Goal: Task Accomplishment & Management: Manage account settings

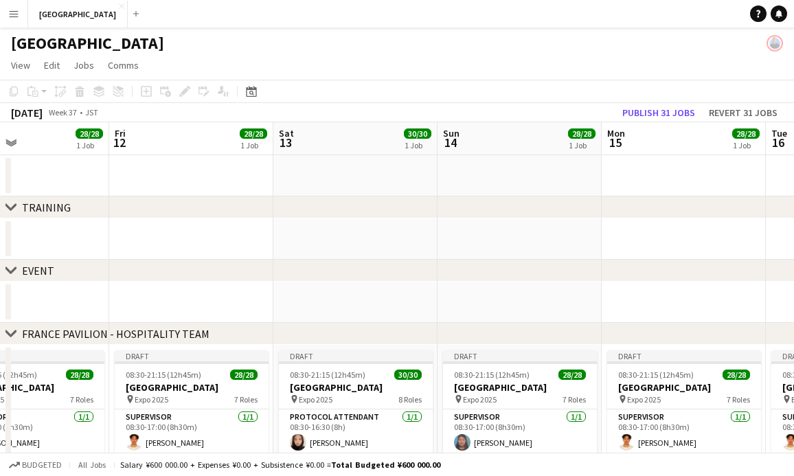
click at [10, 269] on icon "chevron-right" at bounding box center [10, 270] width 11 height 11
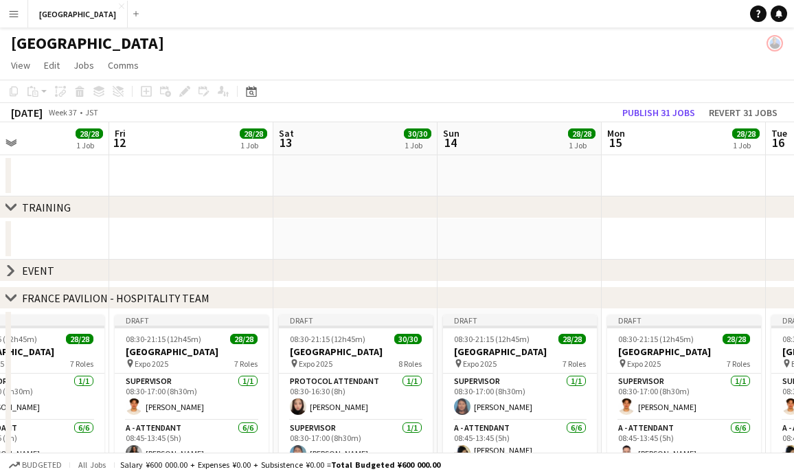
click at [10, 269] on icon at bounding box center [10, 271] width 5 height 10
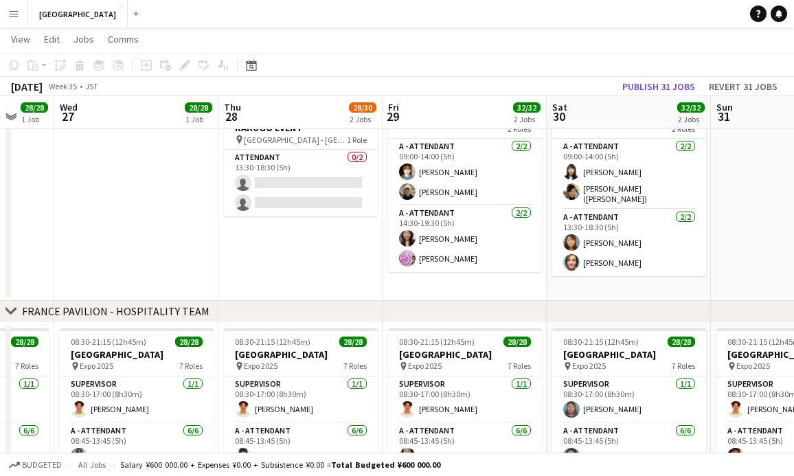
scroll to position [115, 0]
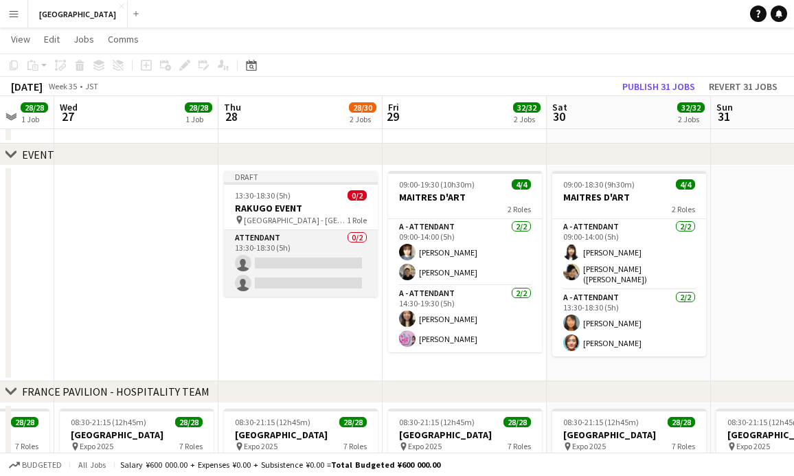
click at [311, 256] on app-card-role "ATTENDANT 0/2 13:30-18:30 (5h) single-neutral-actions single-neutral-actions" at bounding box center [301, 263] width 154 height 67
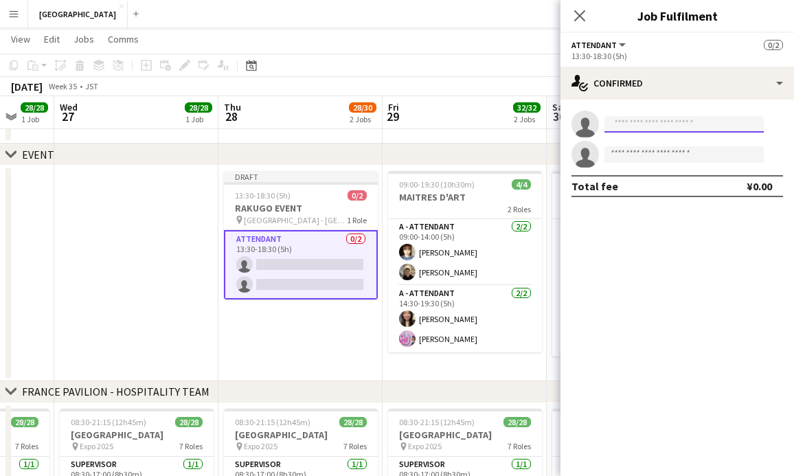
click at [652, 117] on input at bounding box center [684, 124] width 159 height 16
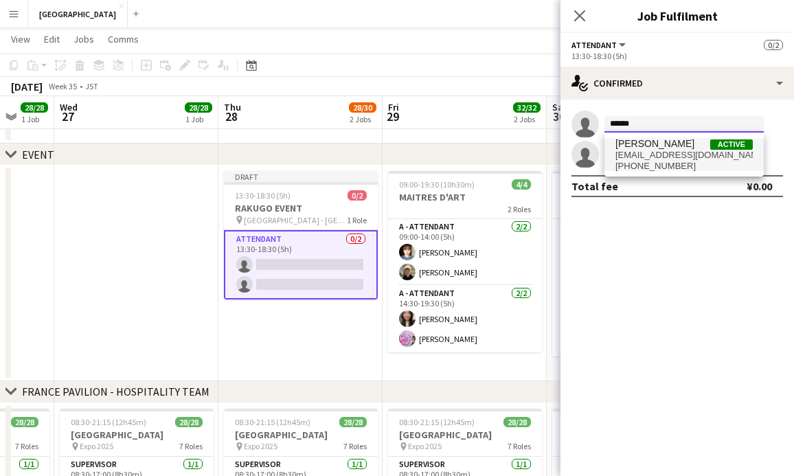
type input "******"
click at [660, 160] on span "[EMAIL_ADDRESS][DOMAIN_NAME]" at bounding box center [684, 155] width 137 height 11
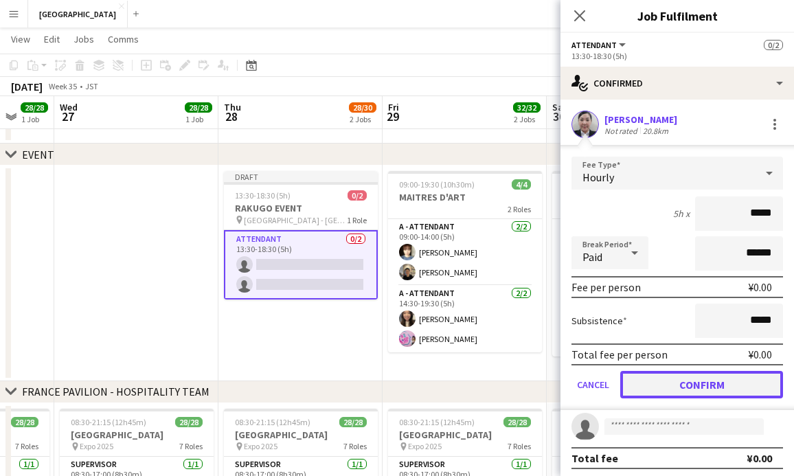
click at [705, 386] on button "Confirm" at bounding box center [701, 384] width 163 height 27
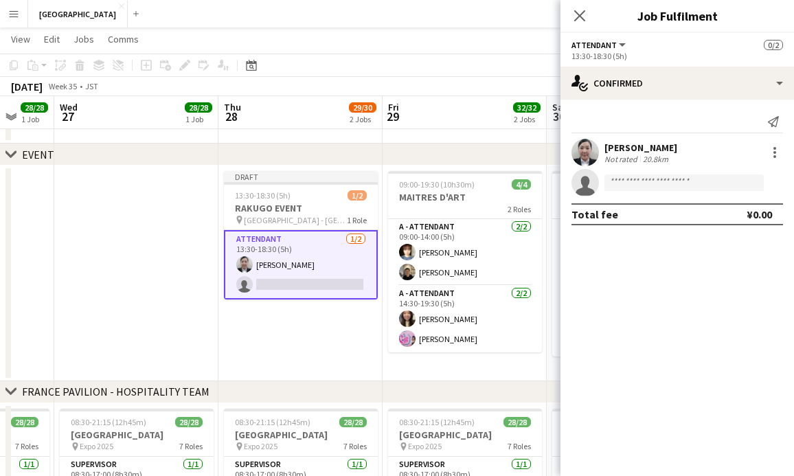
scroll to position [114, 0]
click at [675, 185] on input at bounding box center [684, 183] width 159 height 16
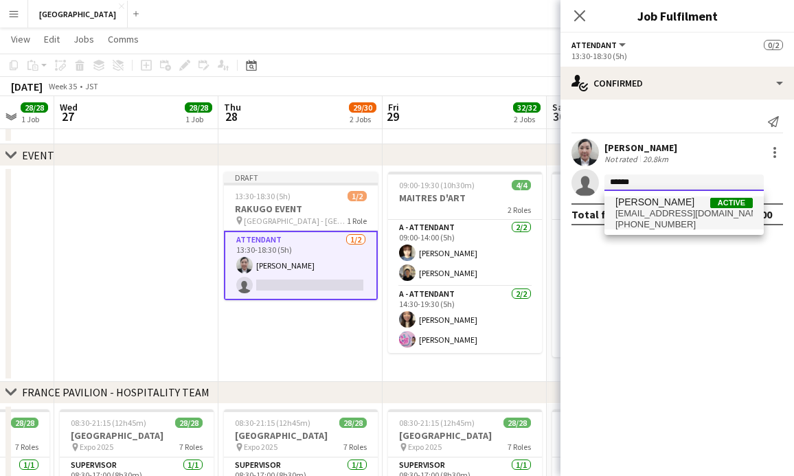
type input "******"
click at [705, 207] on span "[PERSON_NAME] Active" at bounding box center [684, 202] width 137 height 12
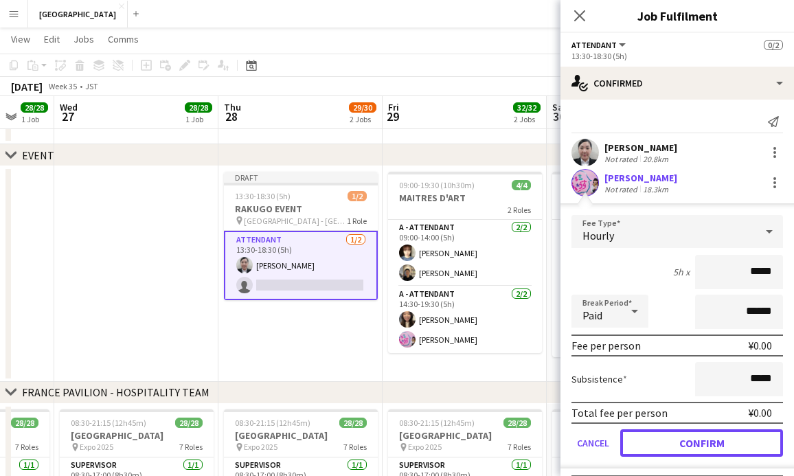
click at [693, 445] on button "Confirm" at bounding box center [701, 442] width 163 height 27
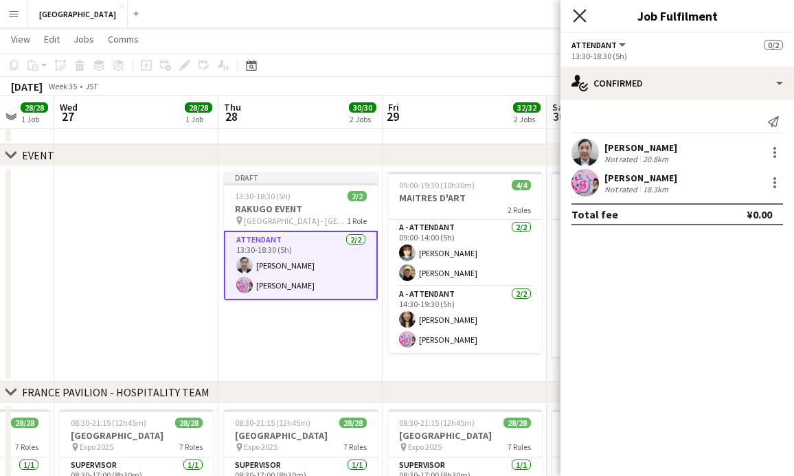
click at [585, 13] on icon "Close pop-in" at bounding box center [579, 15] width 13 height 13
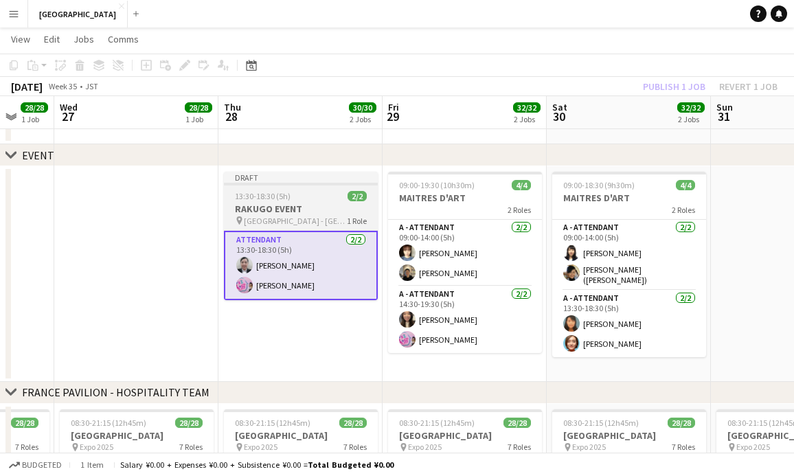
click at [314, 203] on h3 "RAKUGO EVENT" at bounding box center [301, 209] width 154 height 12
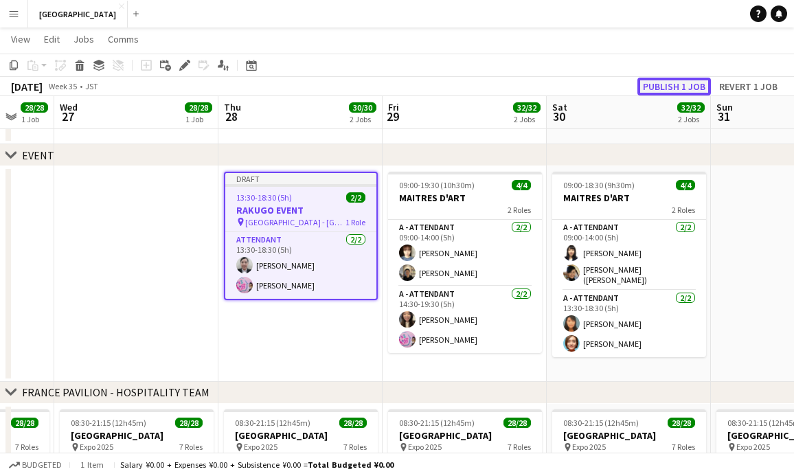
click at [679, 80] on button "Publish 1 job" at bounding box center [675, 87] width 74 height 18
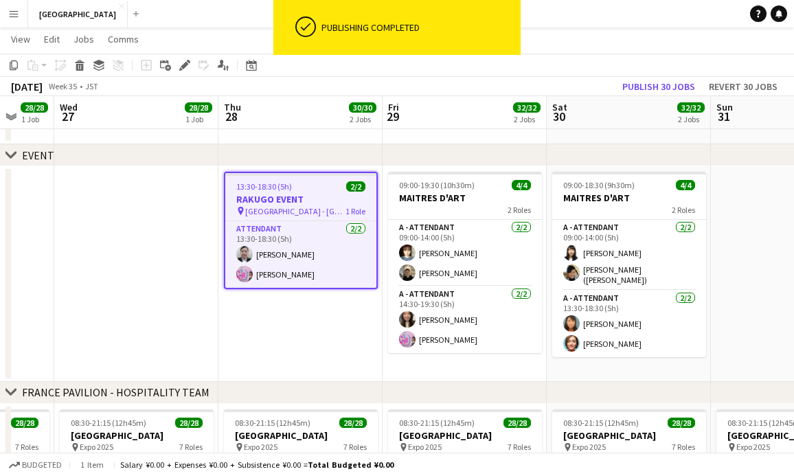
click at [139, 236] on app-date-cell at bounding box center [136, 274] width 164 height 216
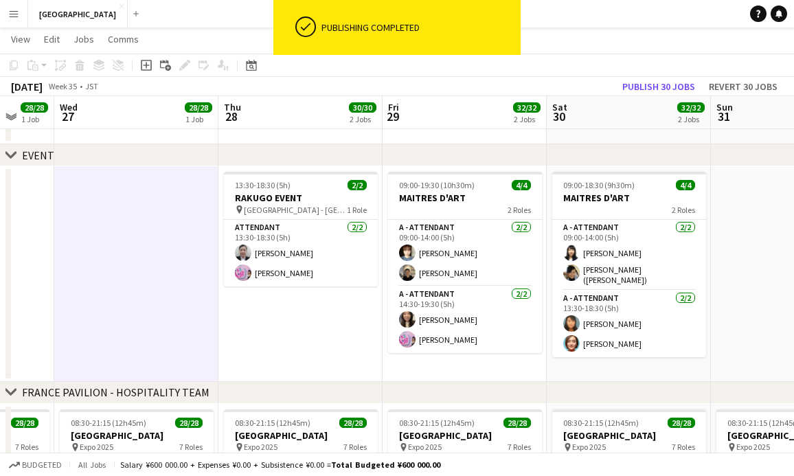
click at [151, 236] on app-date-cell at bounding box center [136, 274] width 164 height 216
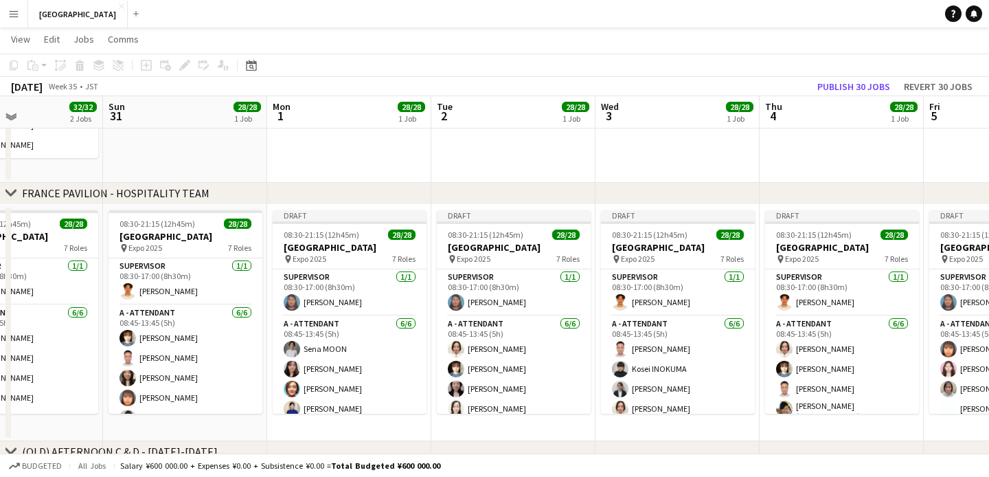
scroll to position [313, 0]
